Goal: Task Accomplishment & Management: Use online tool/utility

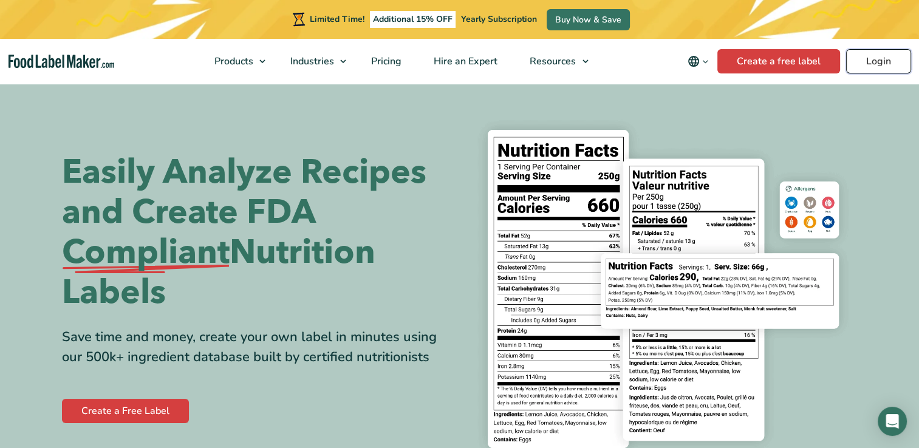
click at [864, 57] on link "Login" at bounding box center [878, 61] width 65 height 24
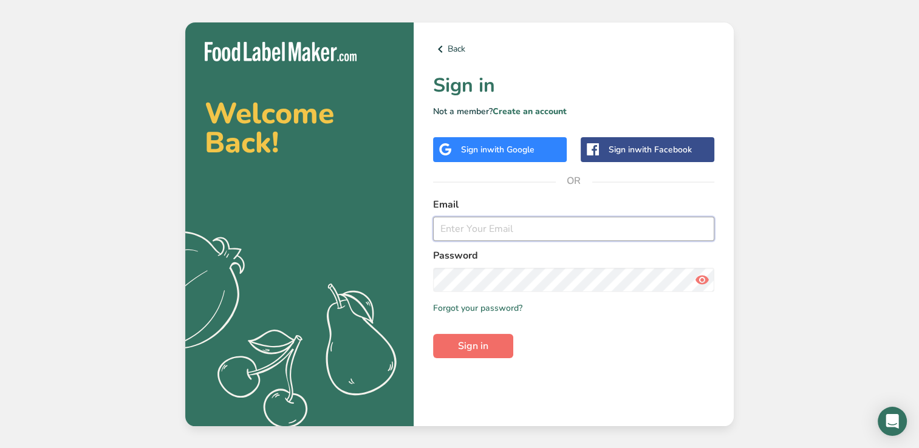
type input "crystalriverbakehouse@gmail.com"
click at [459, 357] on button "Sign in" at bounding box center [473, 346] width 80 height 24
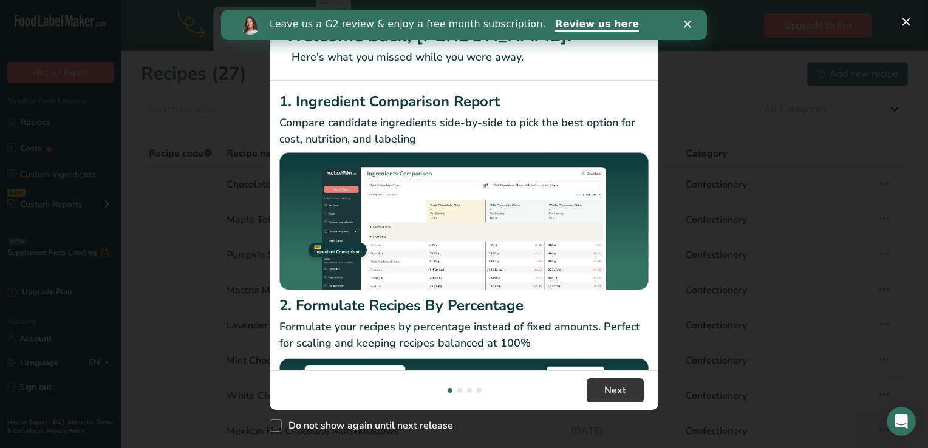
click at [685, 24] on icon "Close" at bounding box center [687, 24] width 7 height 7
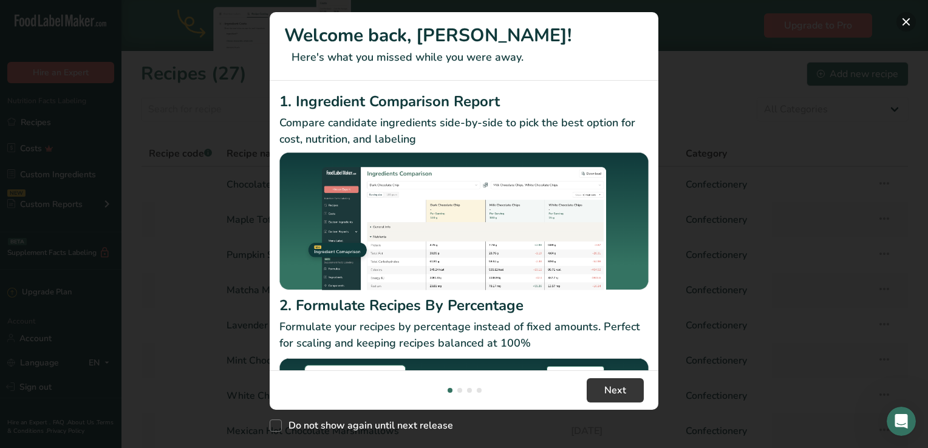
click at [904, 27] on button "New Features" at bounding box center [906, 21] width 19 height 19
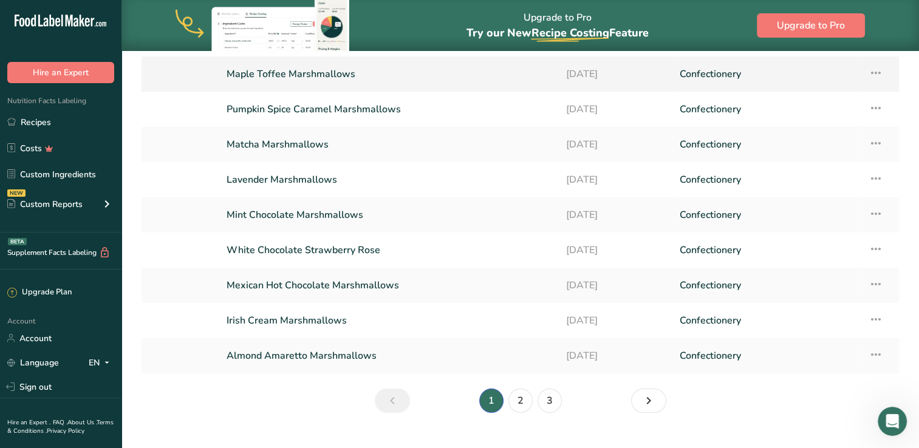
scroll to position [168, 0]
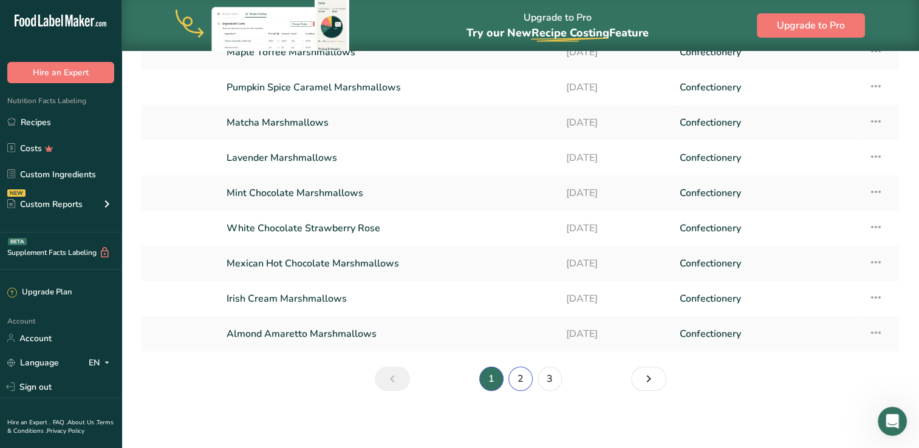
click at [515, 371] on link "2" at bounding box center [521, 379] width 24 height 24
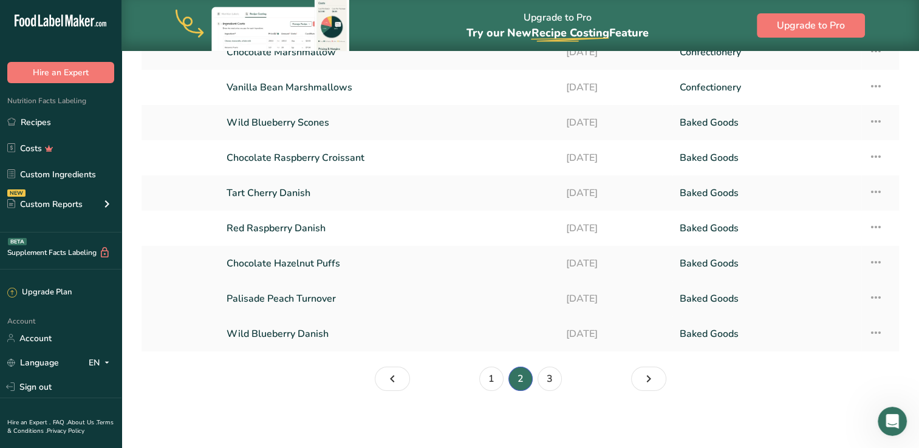
click at [487, 301] on link "Palisade Peach Turnover" at bounding box center [389, 299] width 325 height 26
